Goal: Complete application form

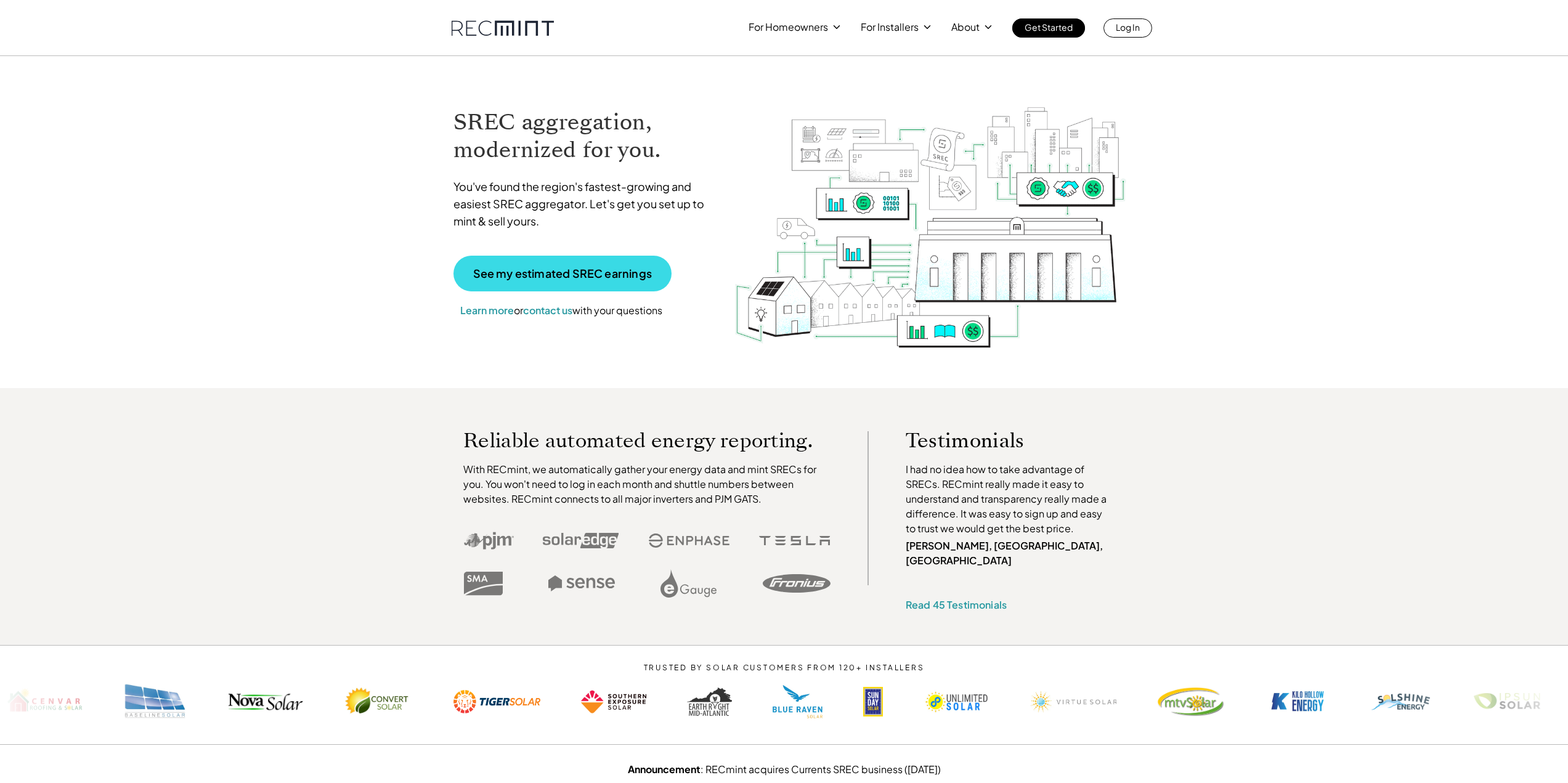
click at [570, 275] on p "See my estimated SREC earnings" at bounding box center [563, 273] width 179 height 11
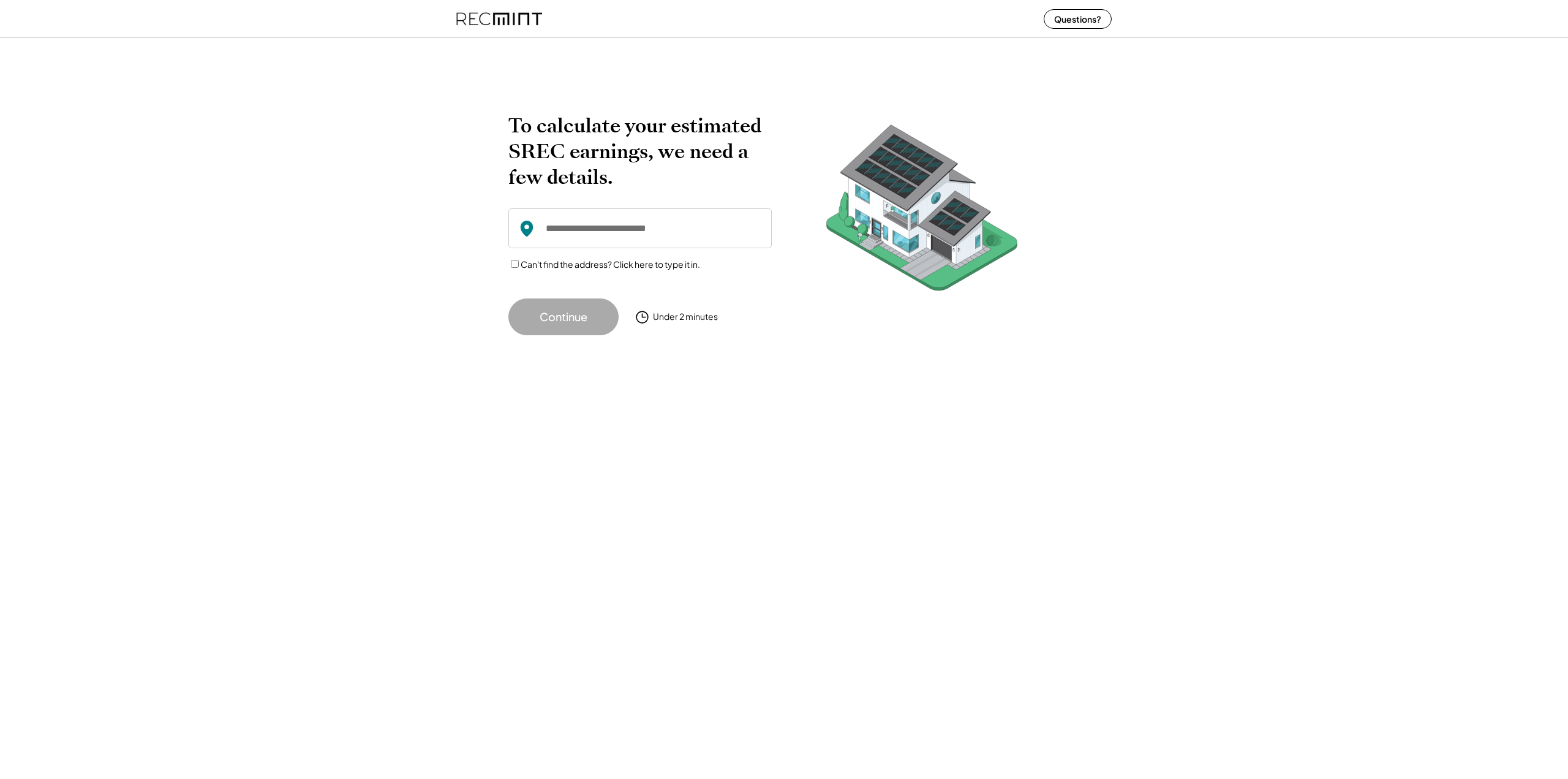
click at [704, 222] on input "input" at bounding box center [640, 228] width 263 height 40
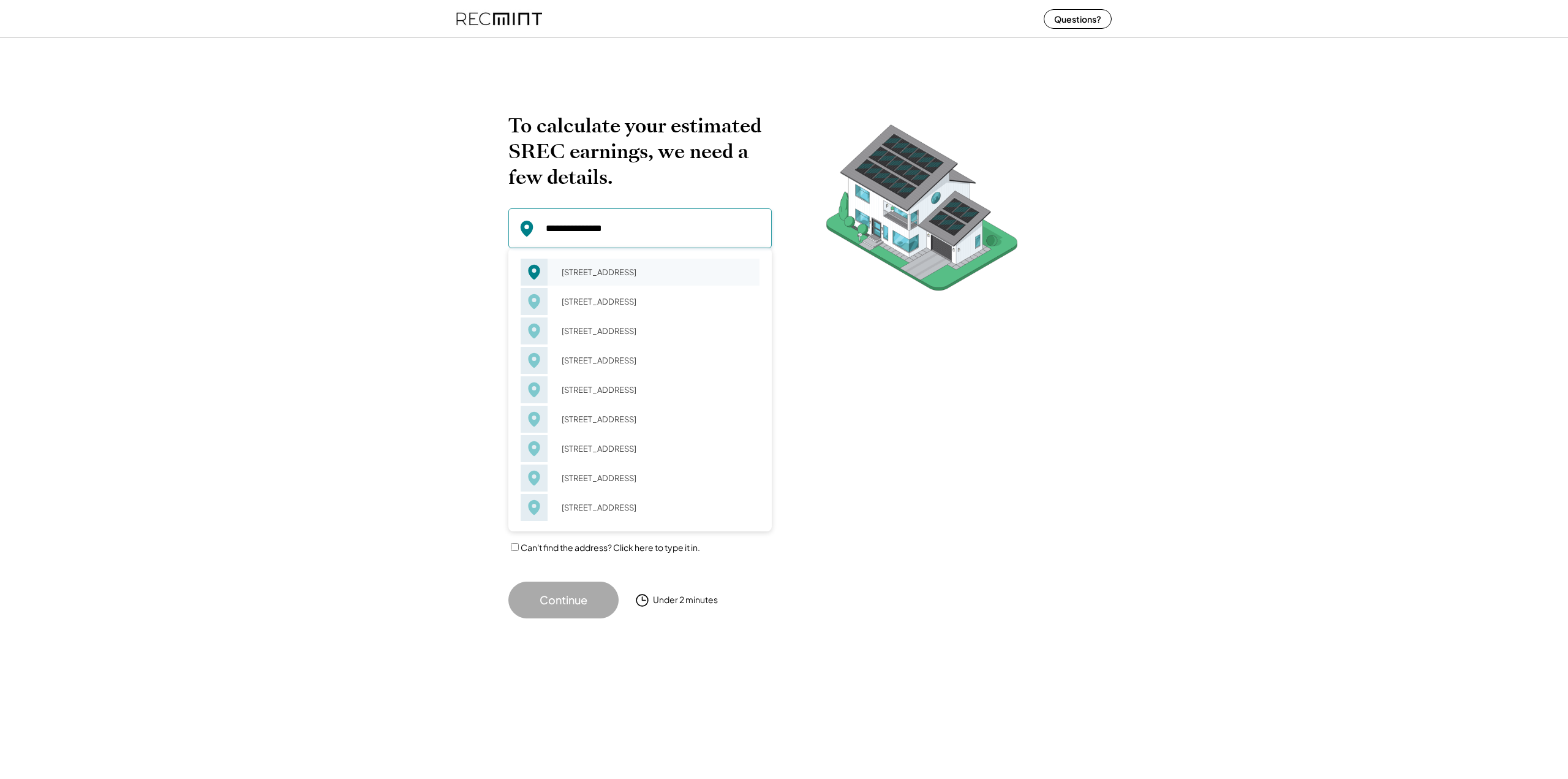
click at [657, 275] on div "114 Apple Tree Rd Roanoke, VA 24019" at bounding box center [656, 272] width 206 height 17
type input "**********"
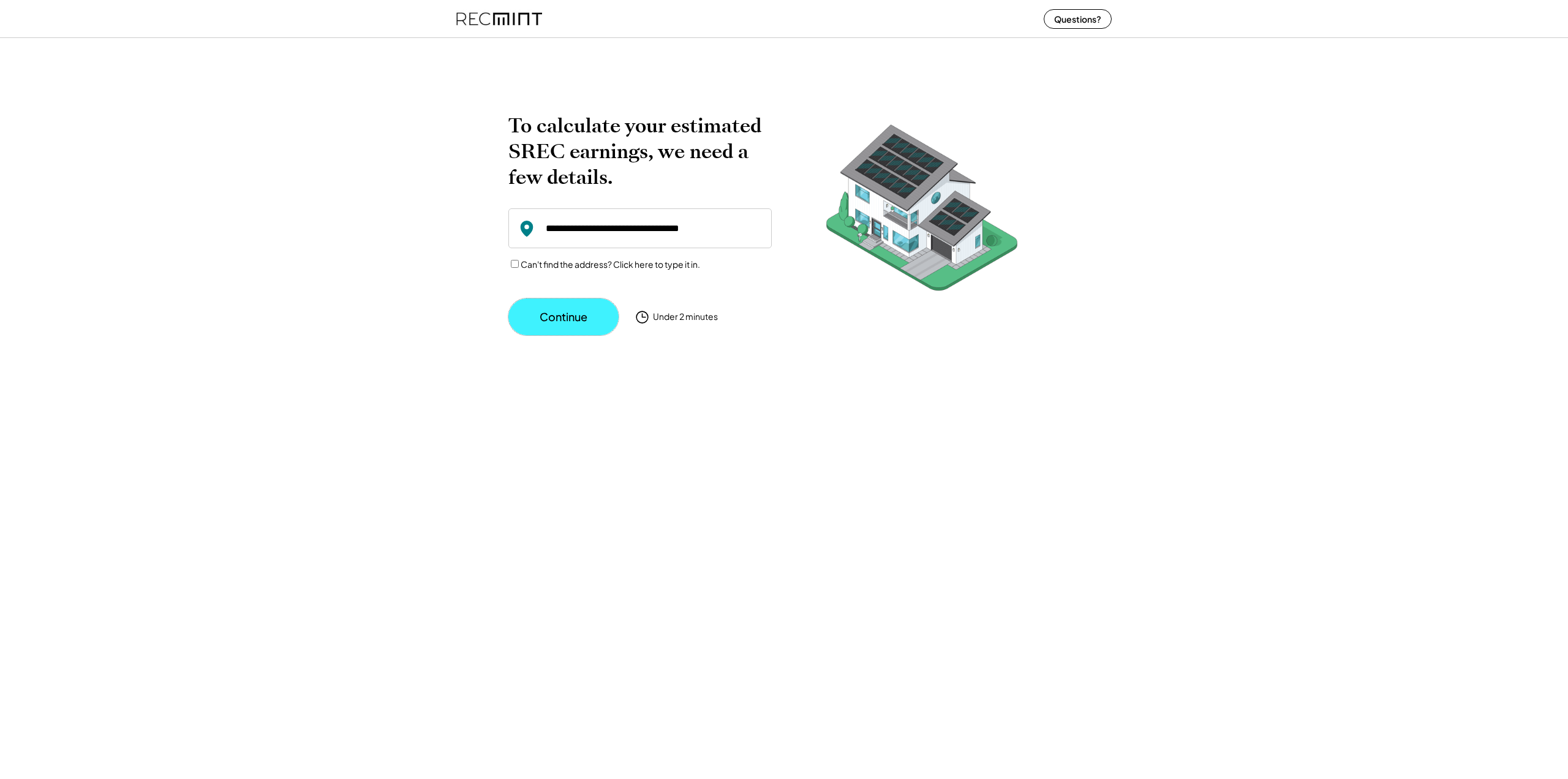
click at [595, 309] on button "Continue" at bounding box center [563, 317] width 111 height 37
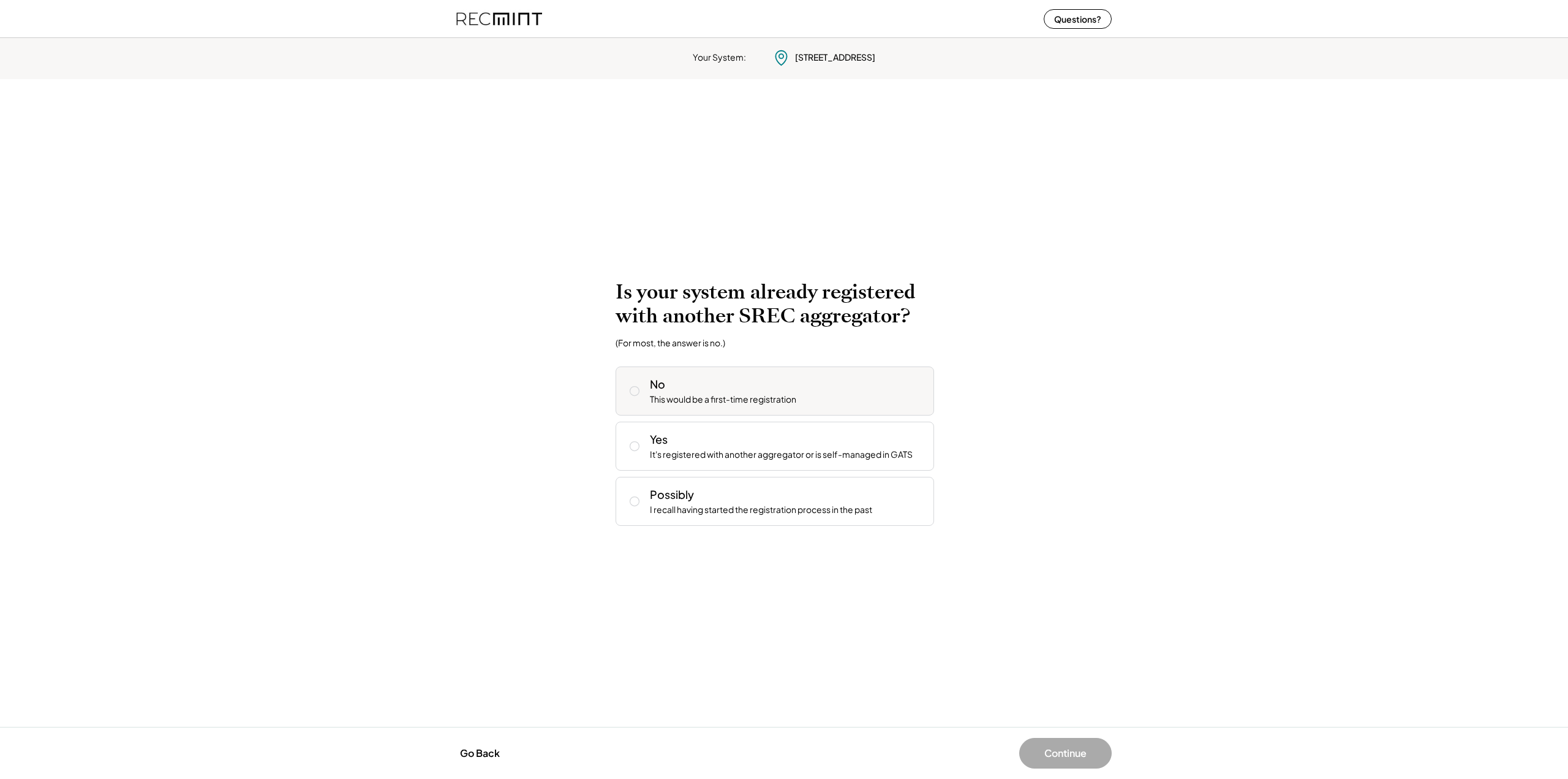
click at [807, 381] on div "No This would be a first-time registration" at bounding box center [787, 390] width 274 height 30
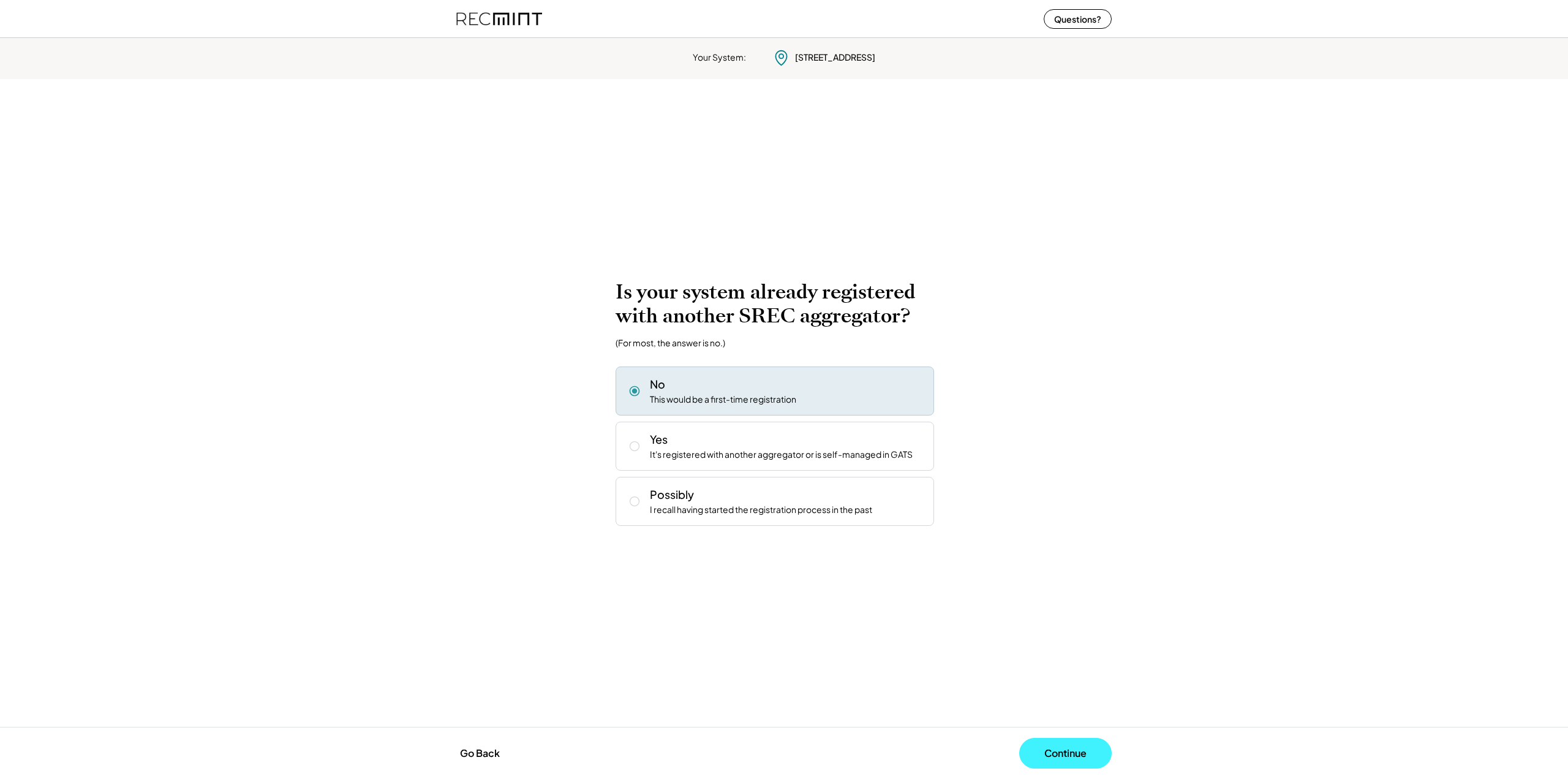
click at [1066, 741] on button "Continue" at bounding box center [1065, 753] width 93 height 31
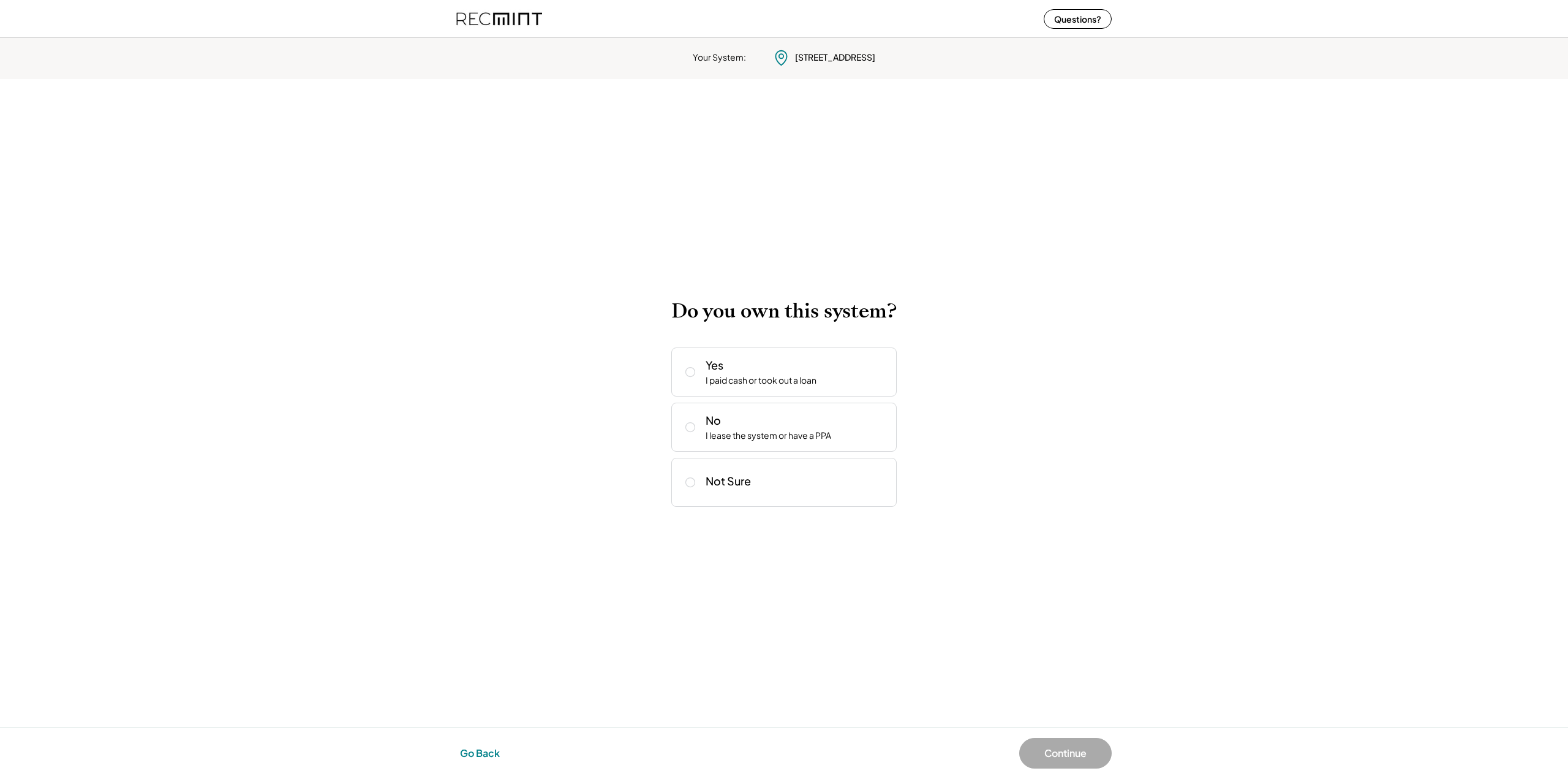
click at [477, 747] on button "Go Back" at bounding box center [480, 753] width 47 height 27
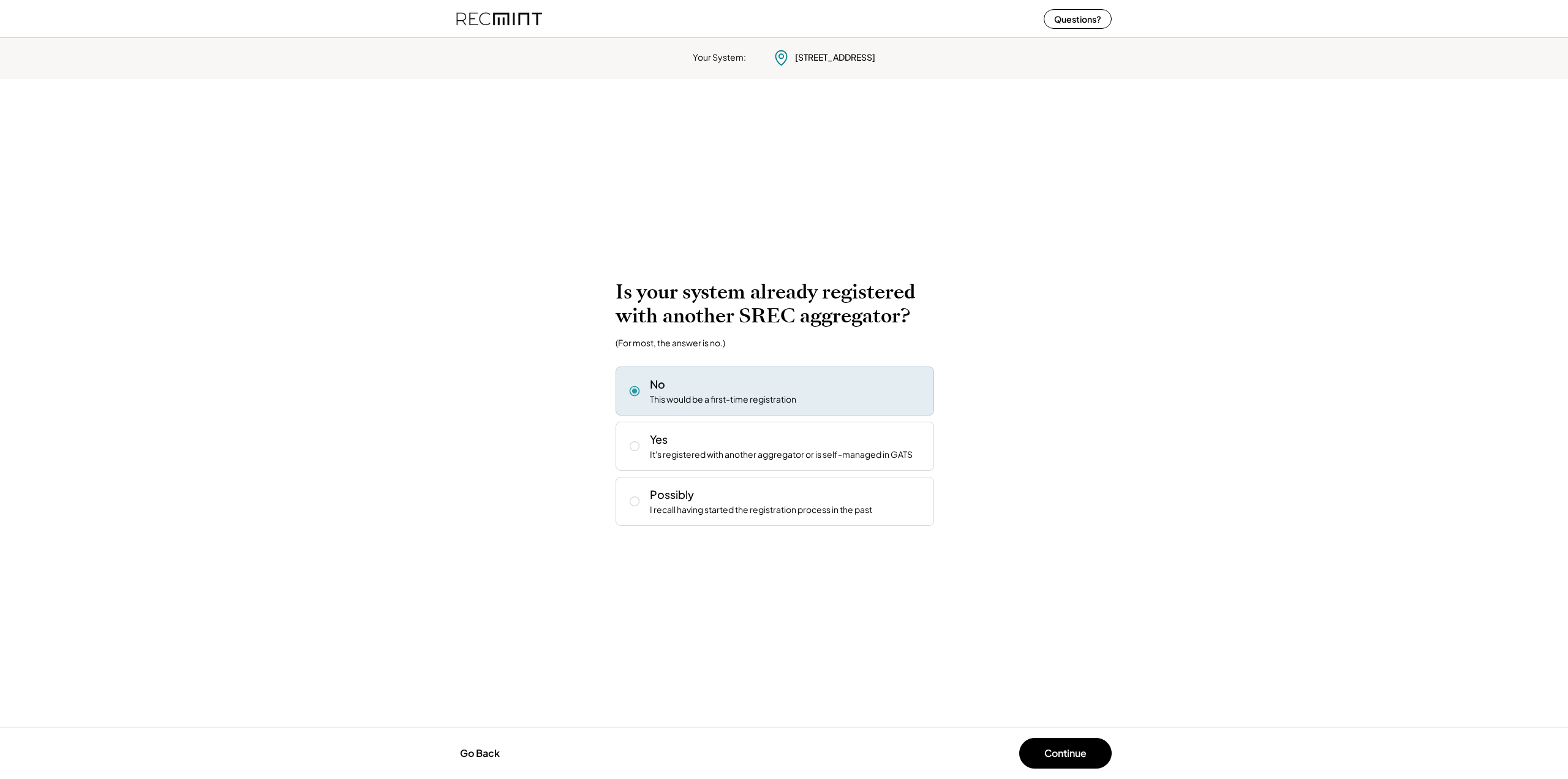
click at [845, 492] on div "Possibly I recall having started the registration process in the past" at bounding box center [787, 501] width 274 height 30
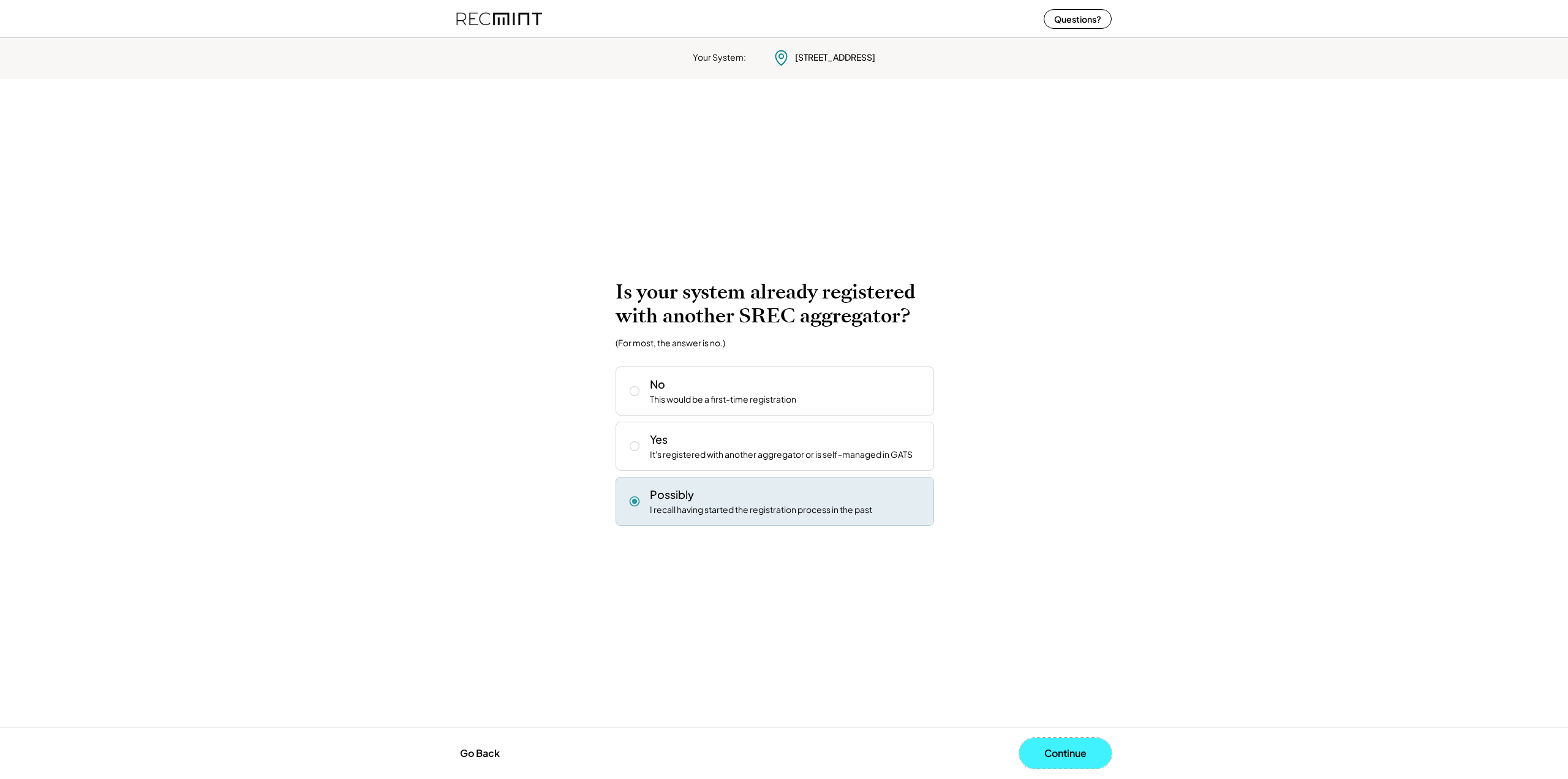
click at [1083, 747] on button "Continue" at bounding box center [1065, 753] width 93 height 31
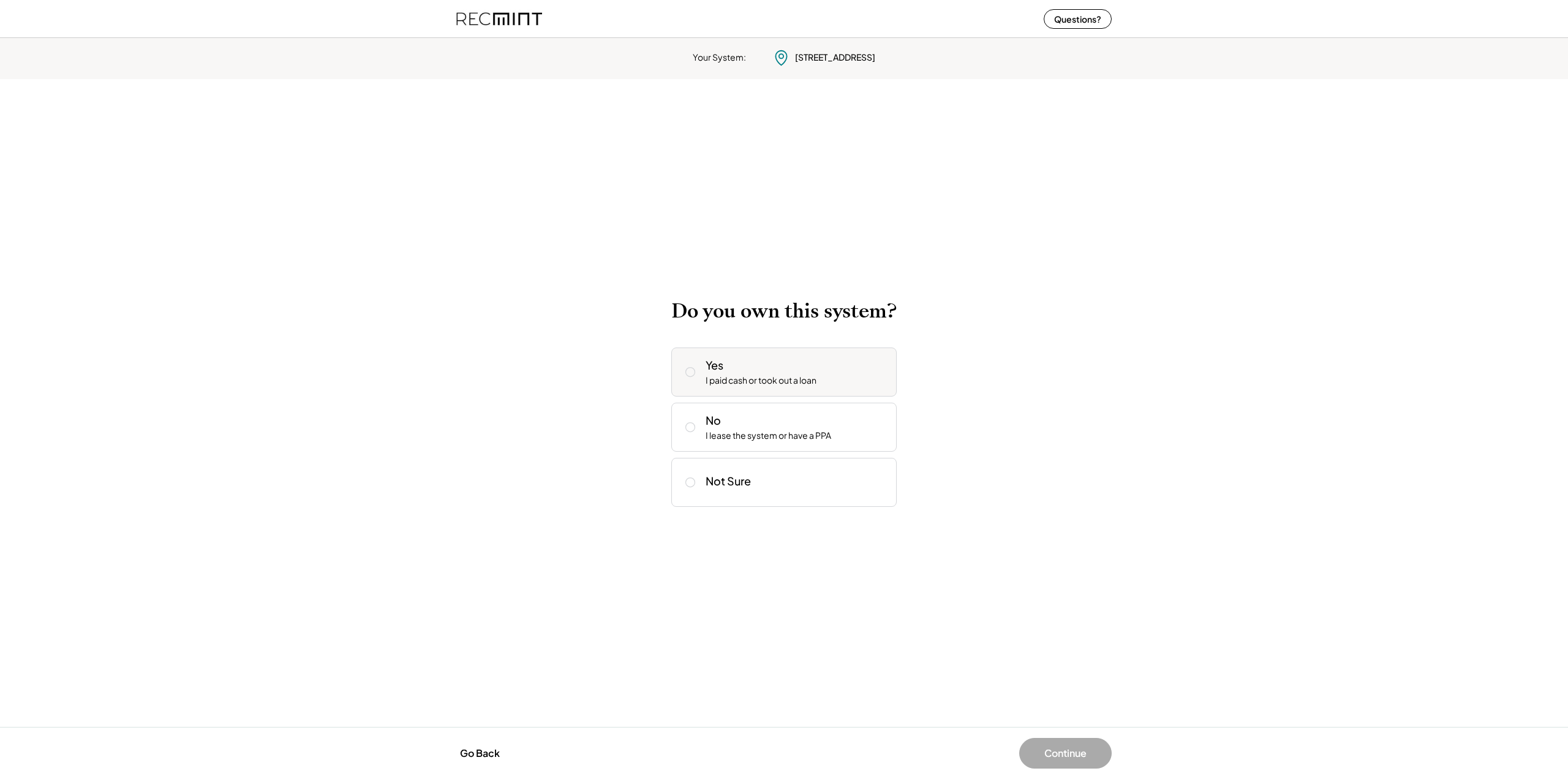
click at [843, 389] on div "Yes I paid cash or took out a loan" at bounding box center [784, 372] width 225 height 49
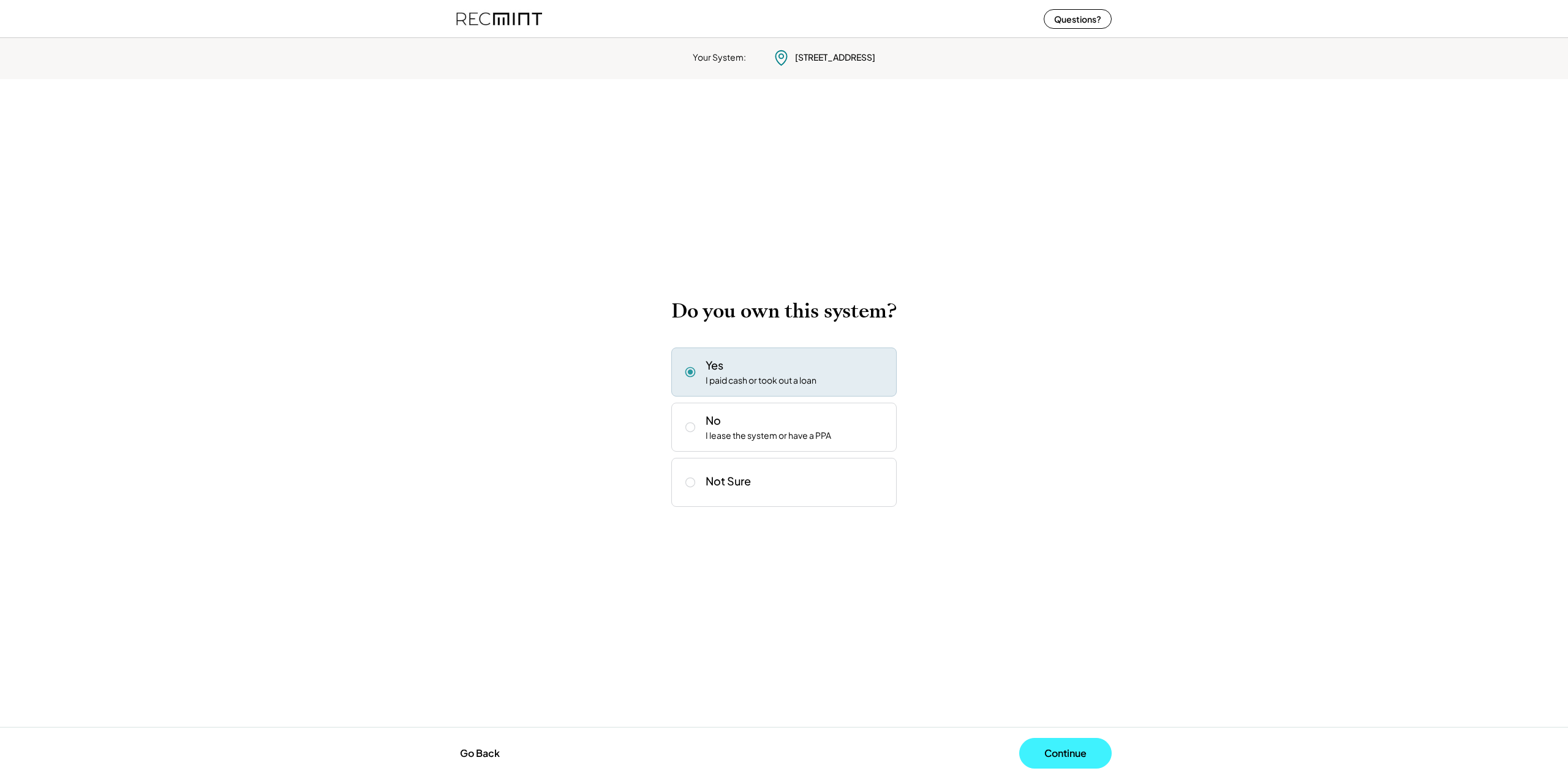
click at [1057, 739] on button "Continue" at bounding box center [1065, 753] width 93 height 31
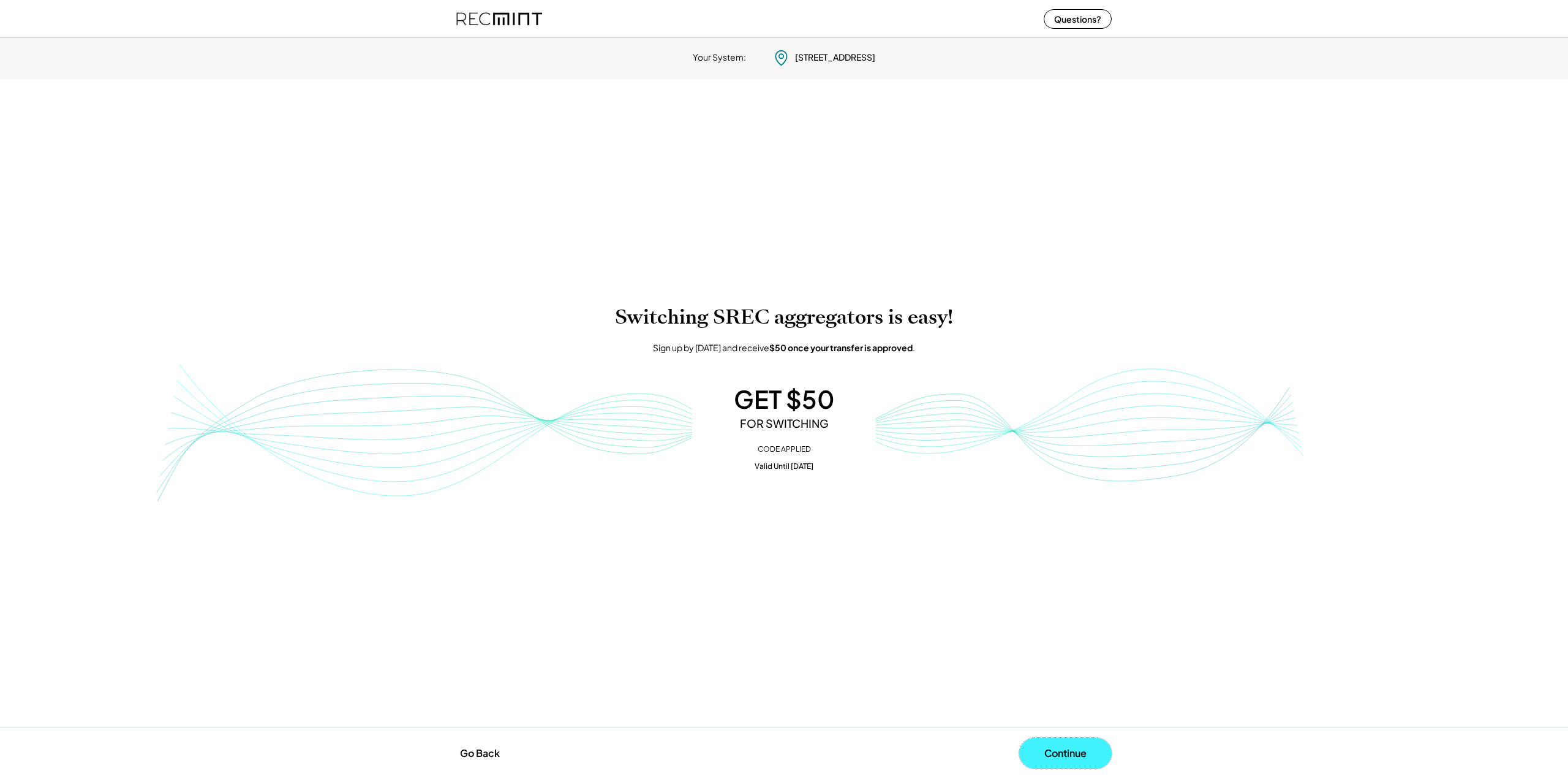
click at [1075, 760] on button "Continue" at bounding box center [1065, 753] width 93 height 31
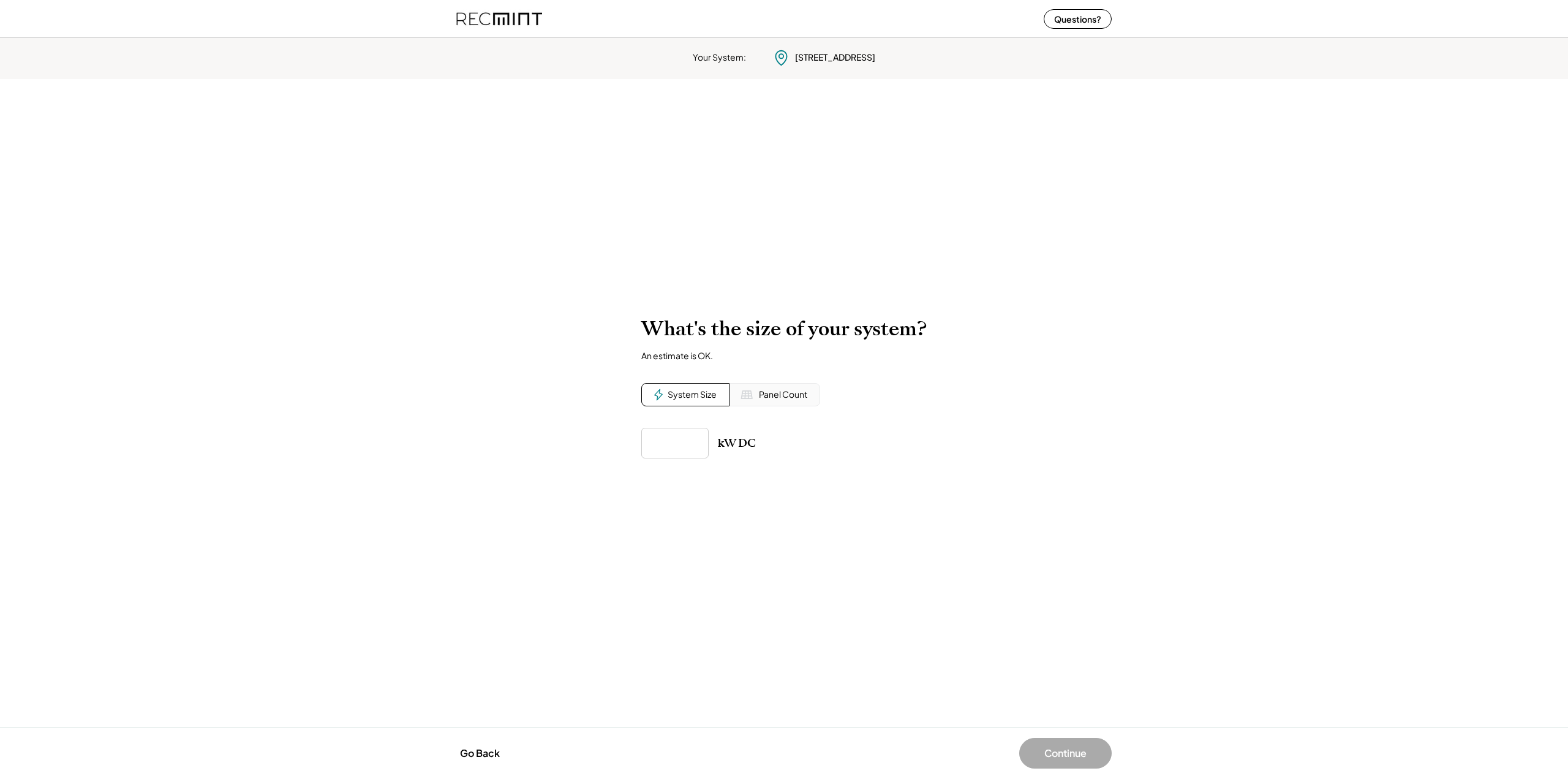
click at [796, 393] on div "Panel Count" at bounding box center [783, 394] width 49 height 13
click at [706, 392] on div "System Size" at bounding box center [692, 394] width 49 height 13
